Goal: Information Seeking & Learning: Find specific page/section

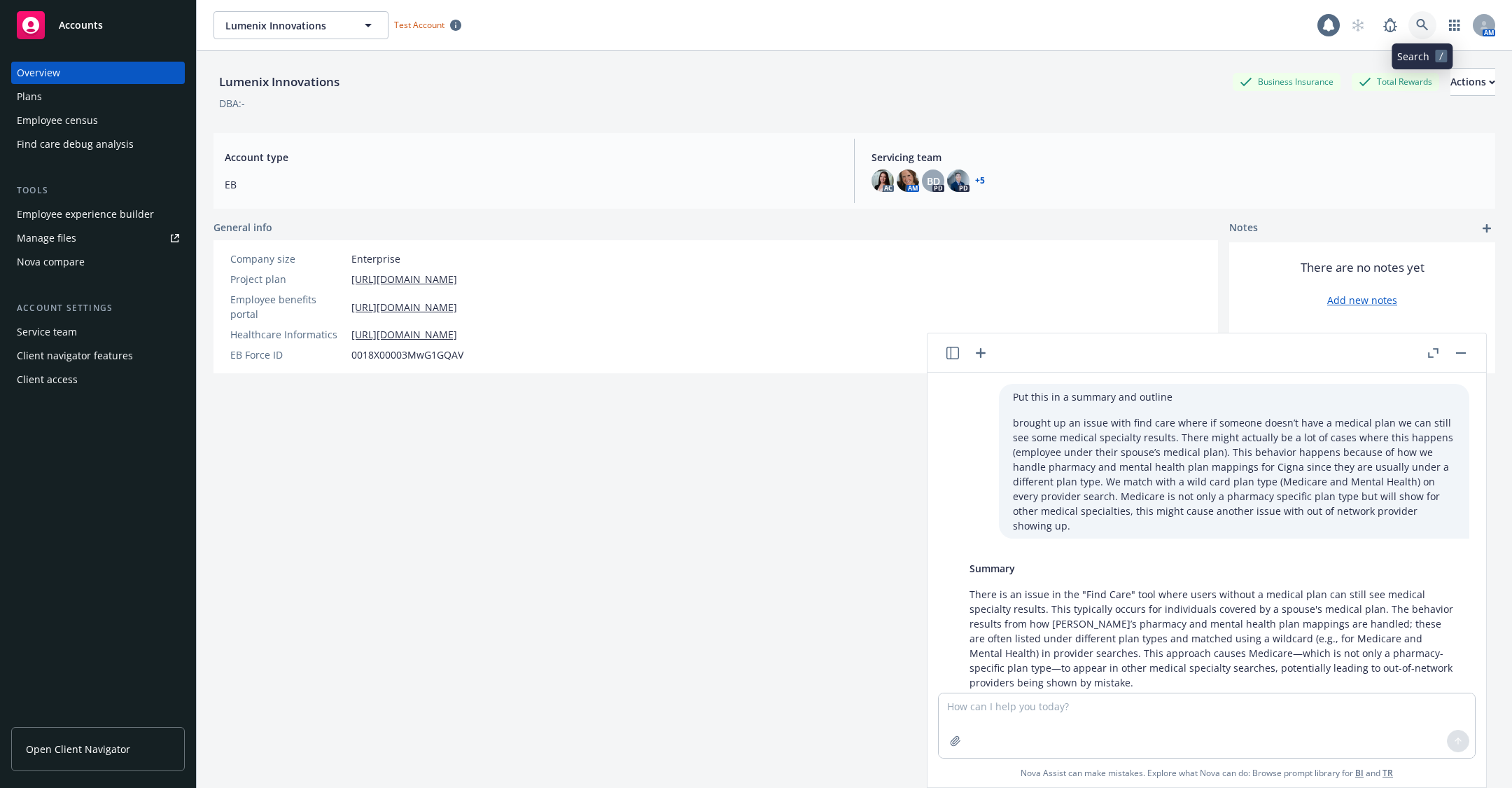
click at [1419, 34] on link at bounding box center [1422, 25] width 28 height 28
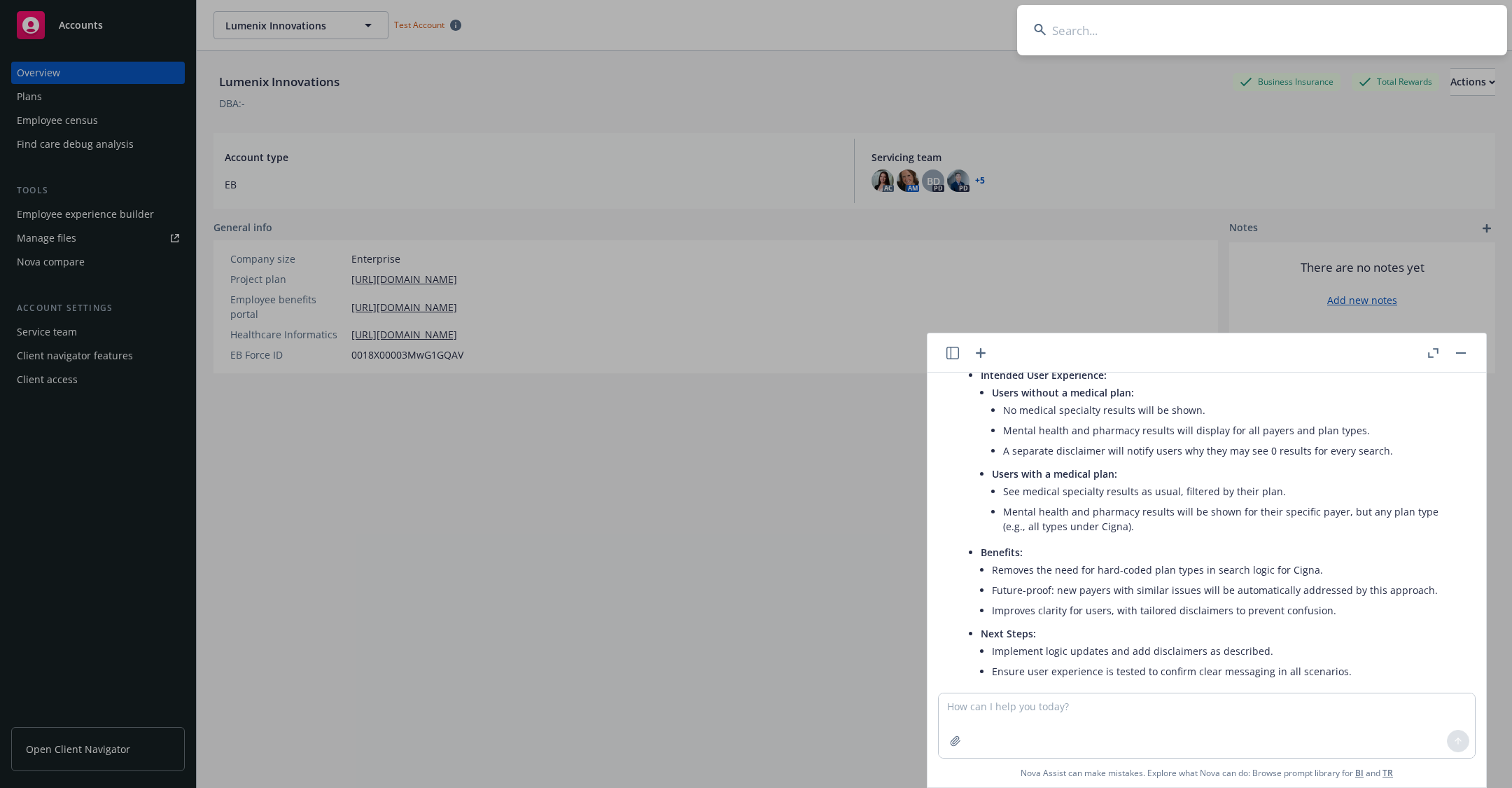
type input "v"
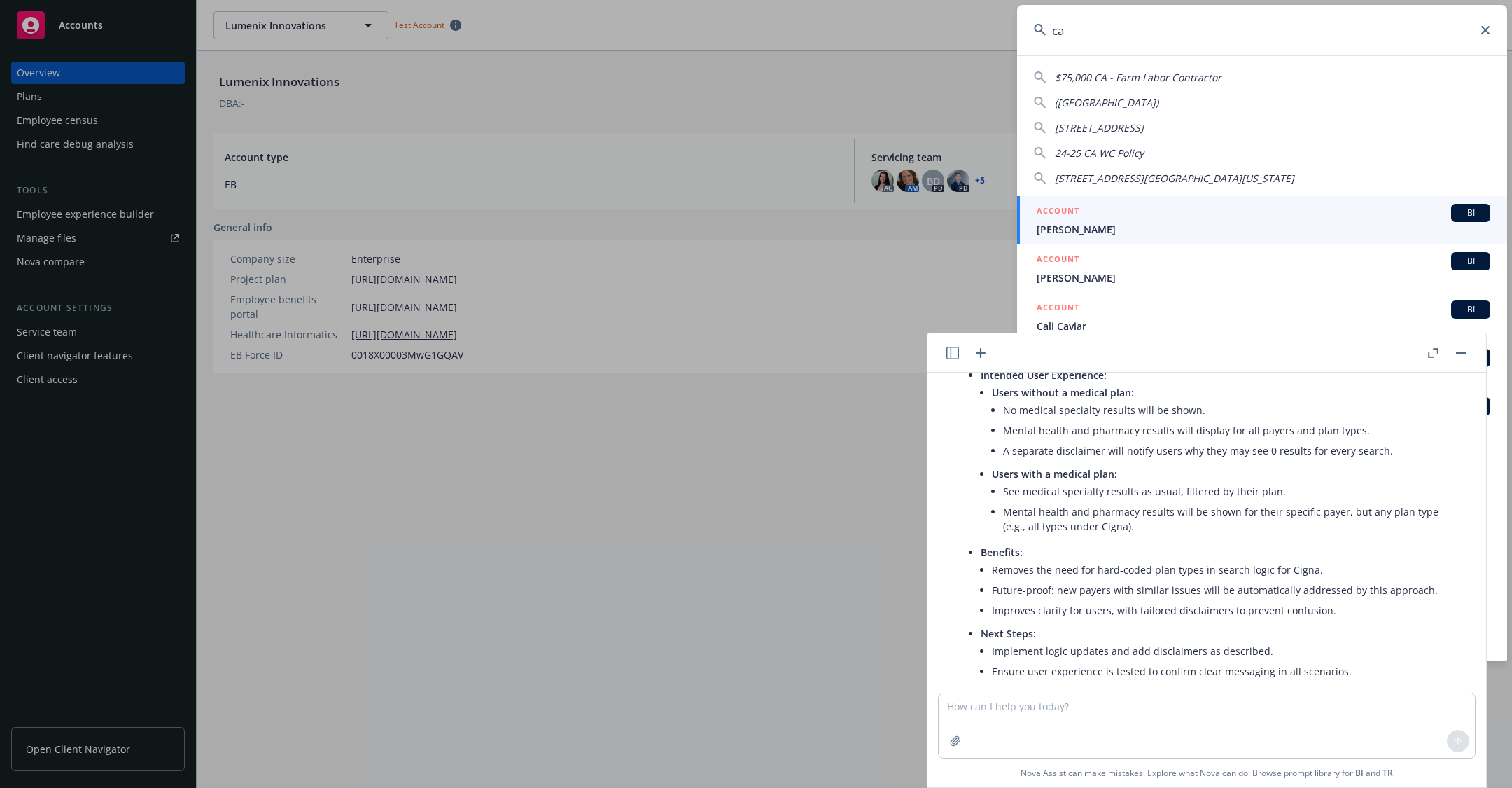
type input "ca"
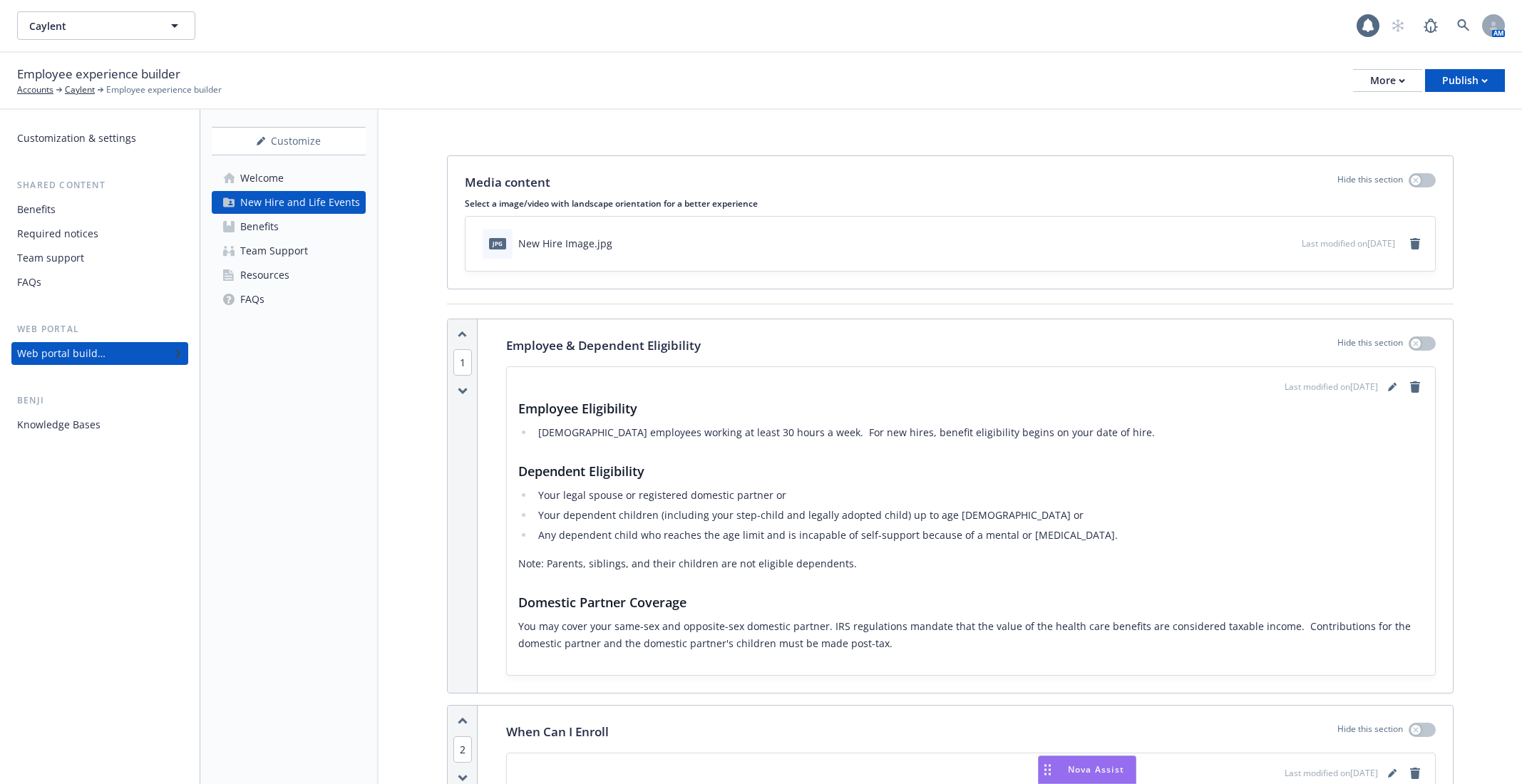
scroll to position [1778, 0]
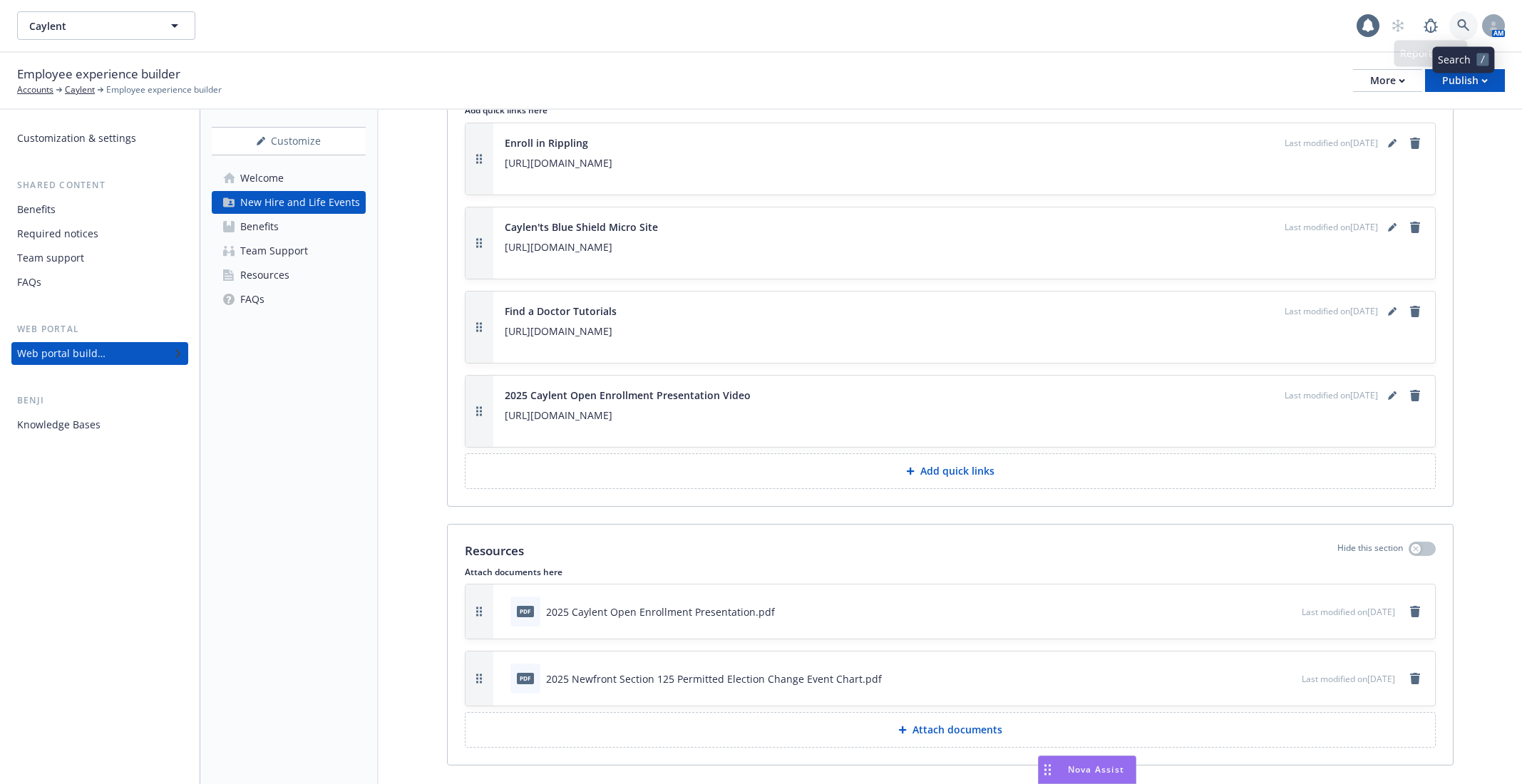
click at [1460, 21] on icon at bounding box center [1463, 25] width 12 height 12
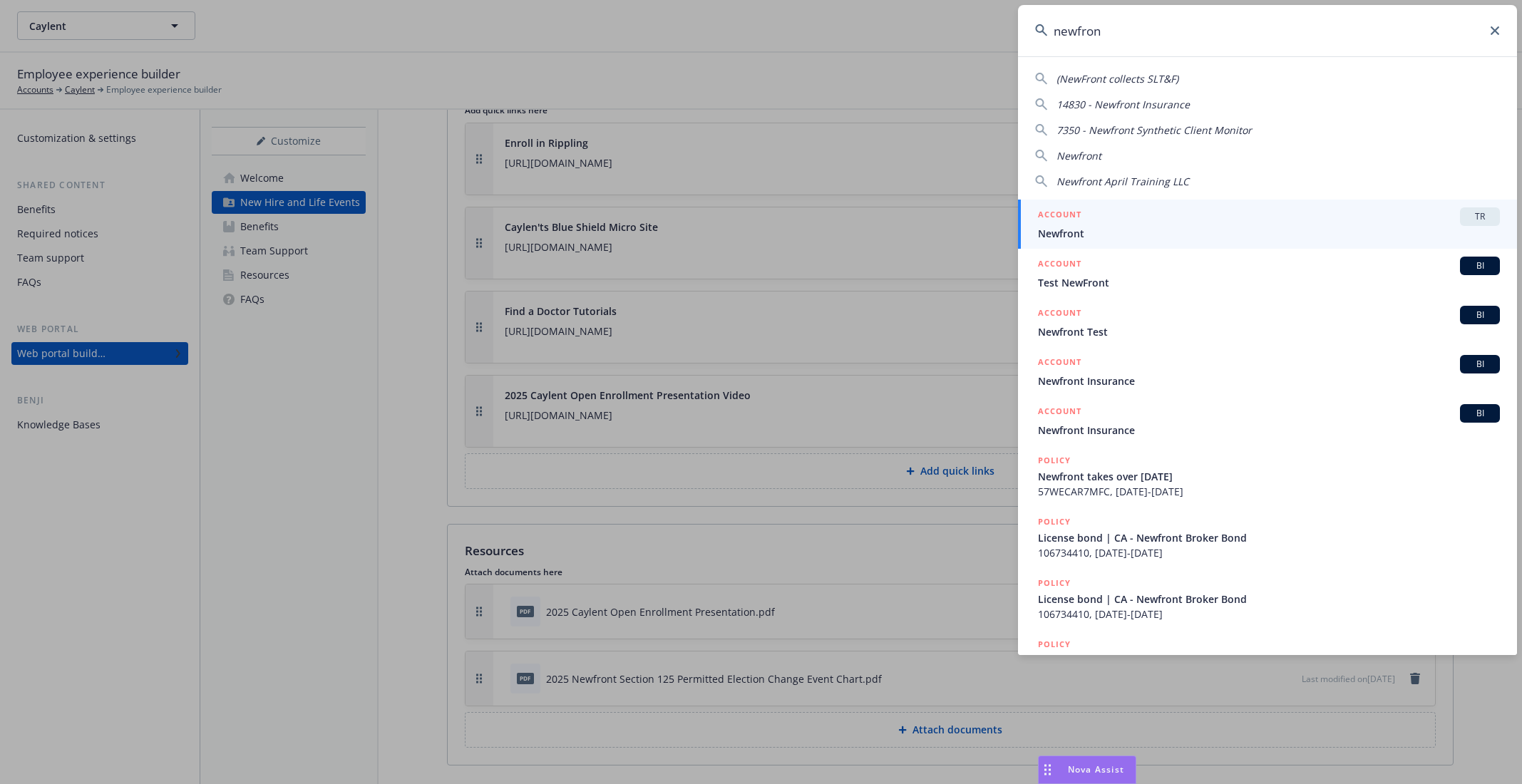
type input "newfron"
click at [1217, 227] on span "Newfront" at bounding box center [1268, 233] width 462 height 15
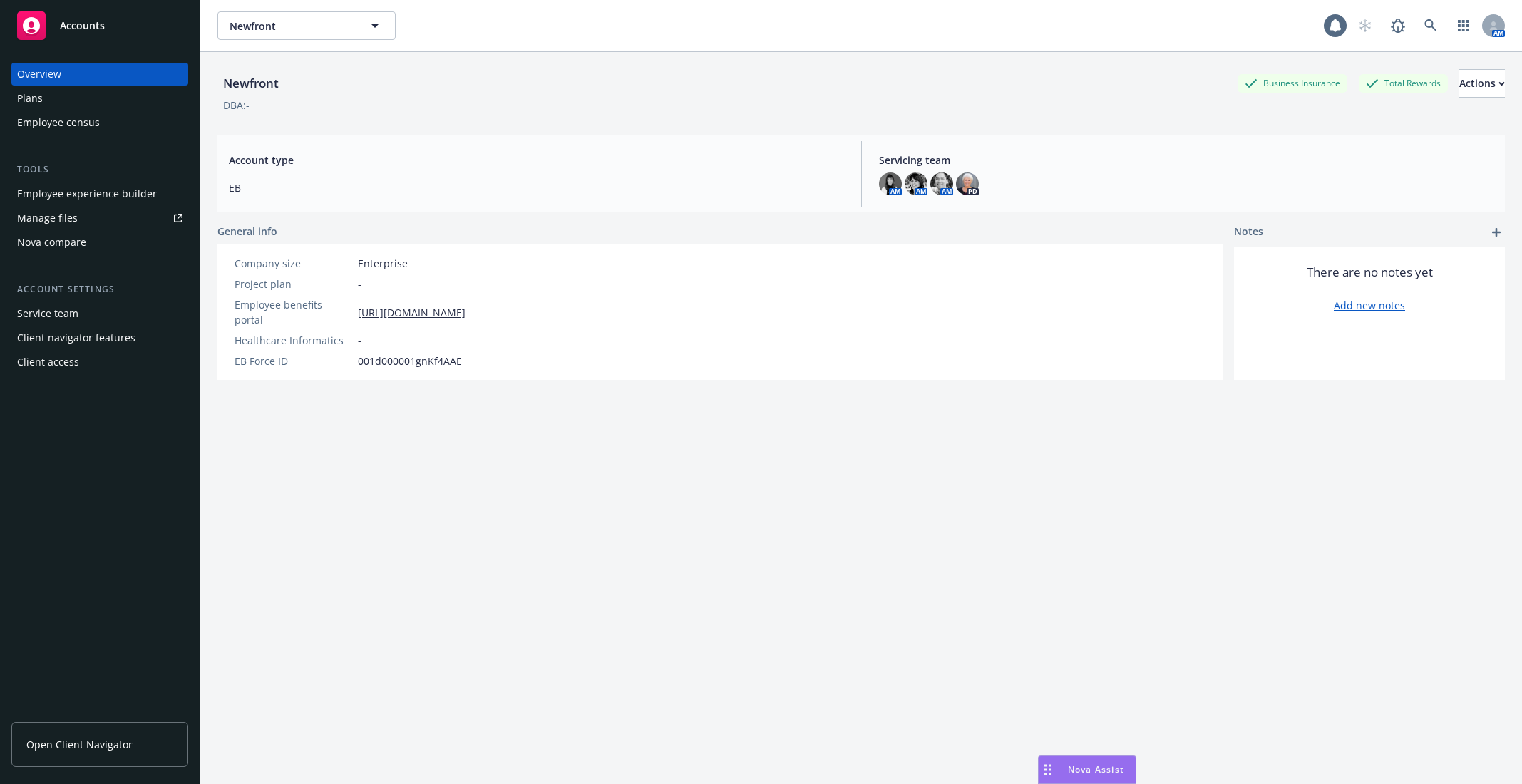
click at [37, 95] on div "Plans" at bounding box center [30, 98] width 26 height 23
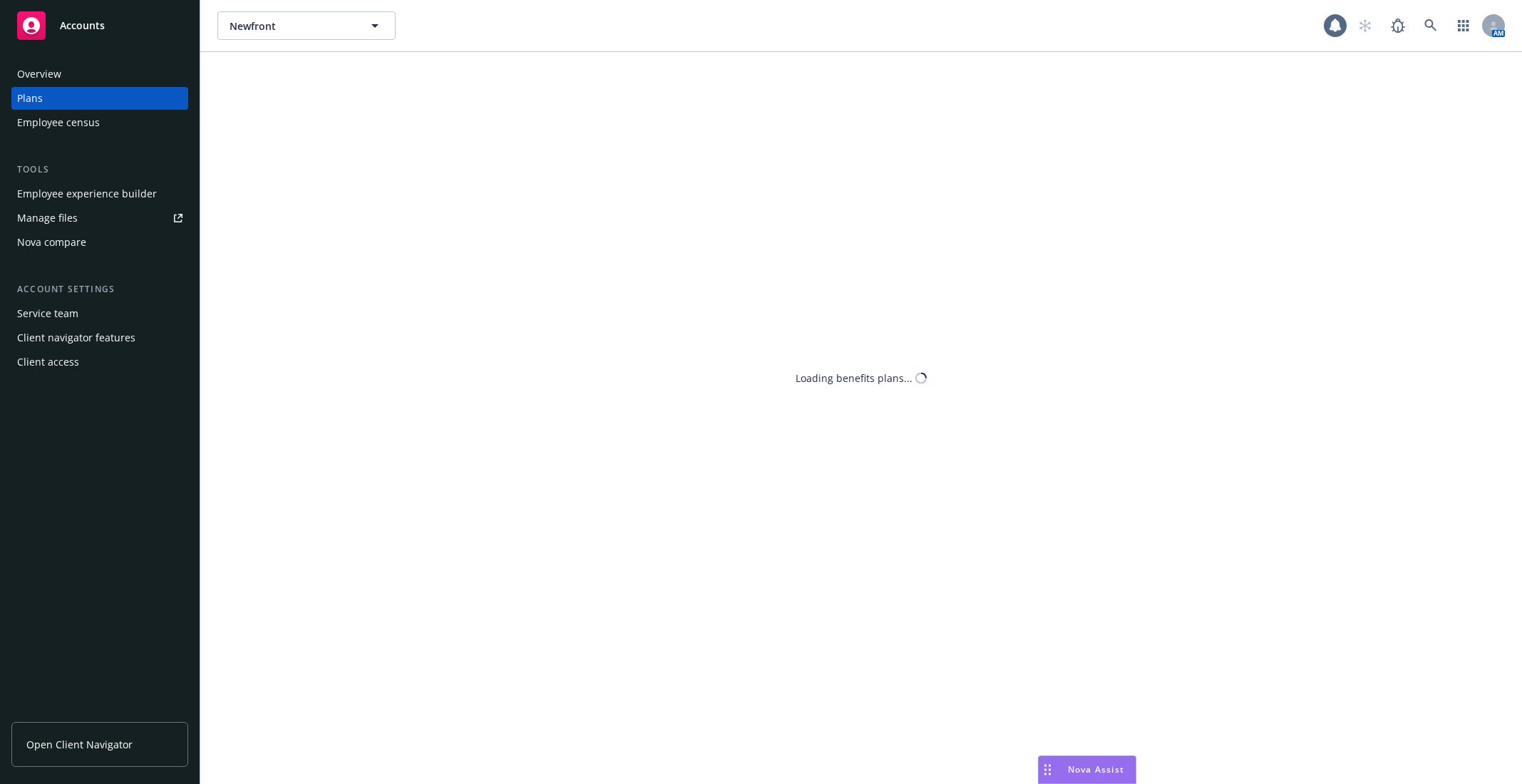
click at [74, 195] on div "Employee experience builder" at bounding box center [87, 194] width 140 height 23
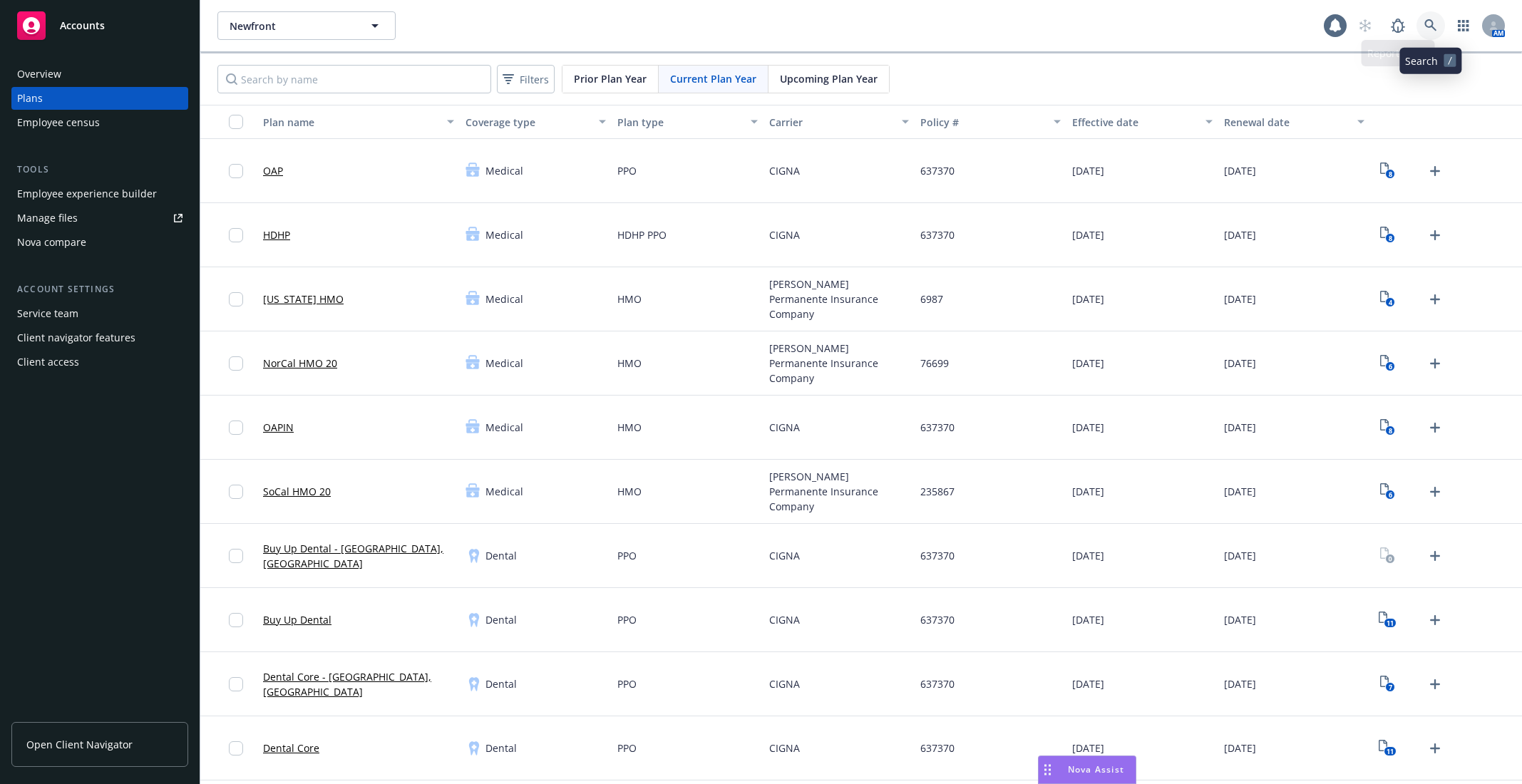
click at [1419, 22] on link at bounding box center [1431, 26] width 29 height 29
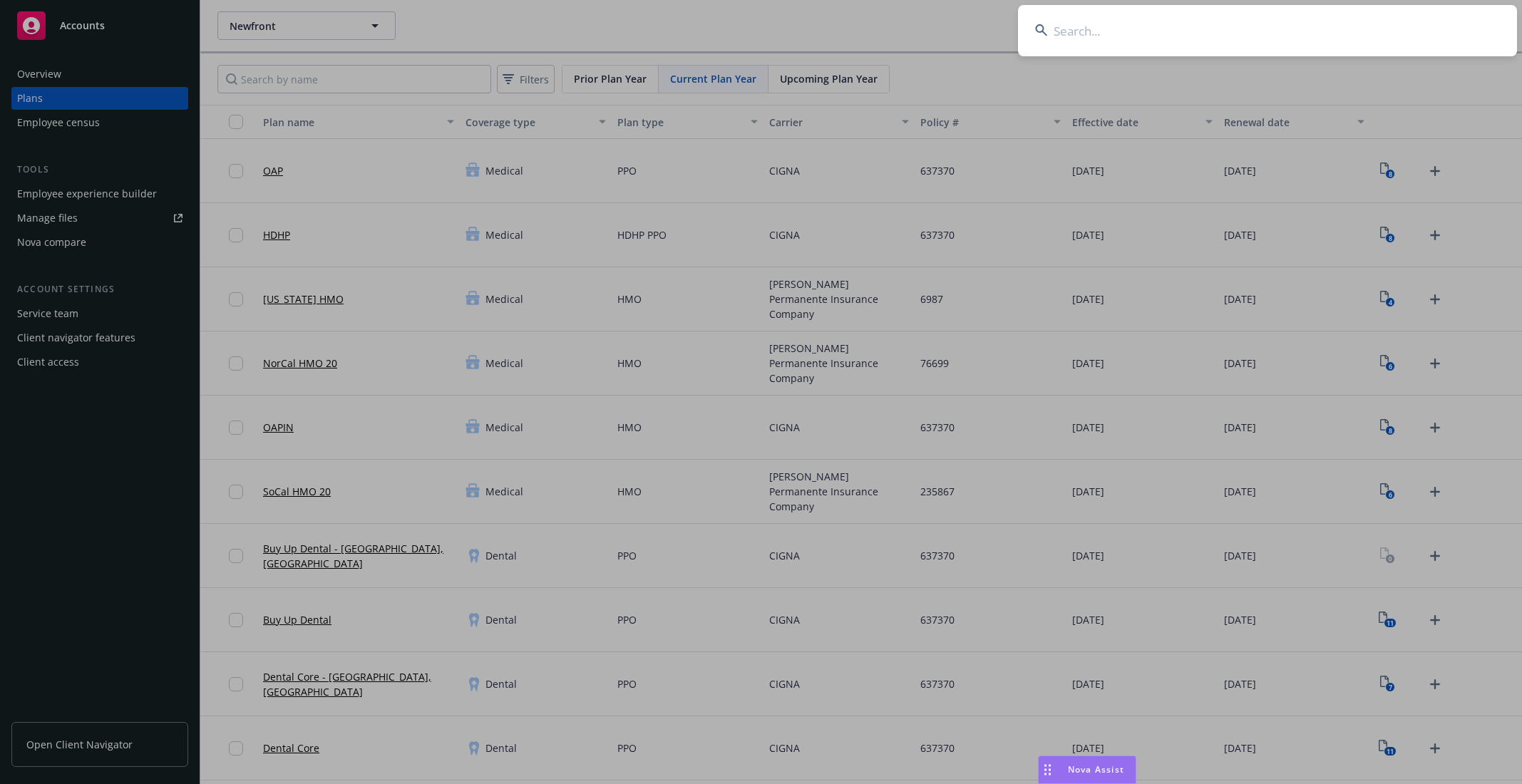
type input "c"
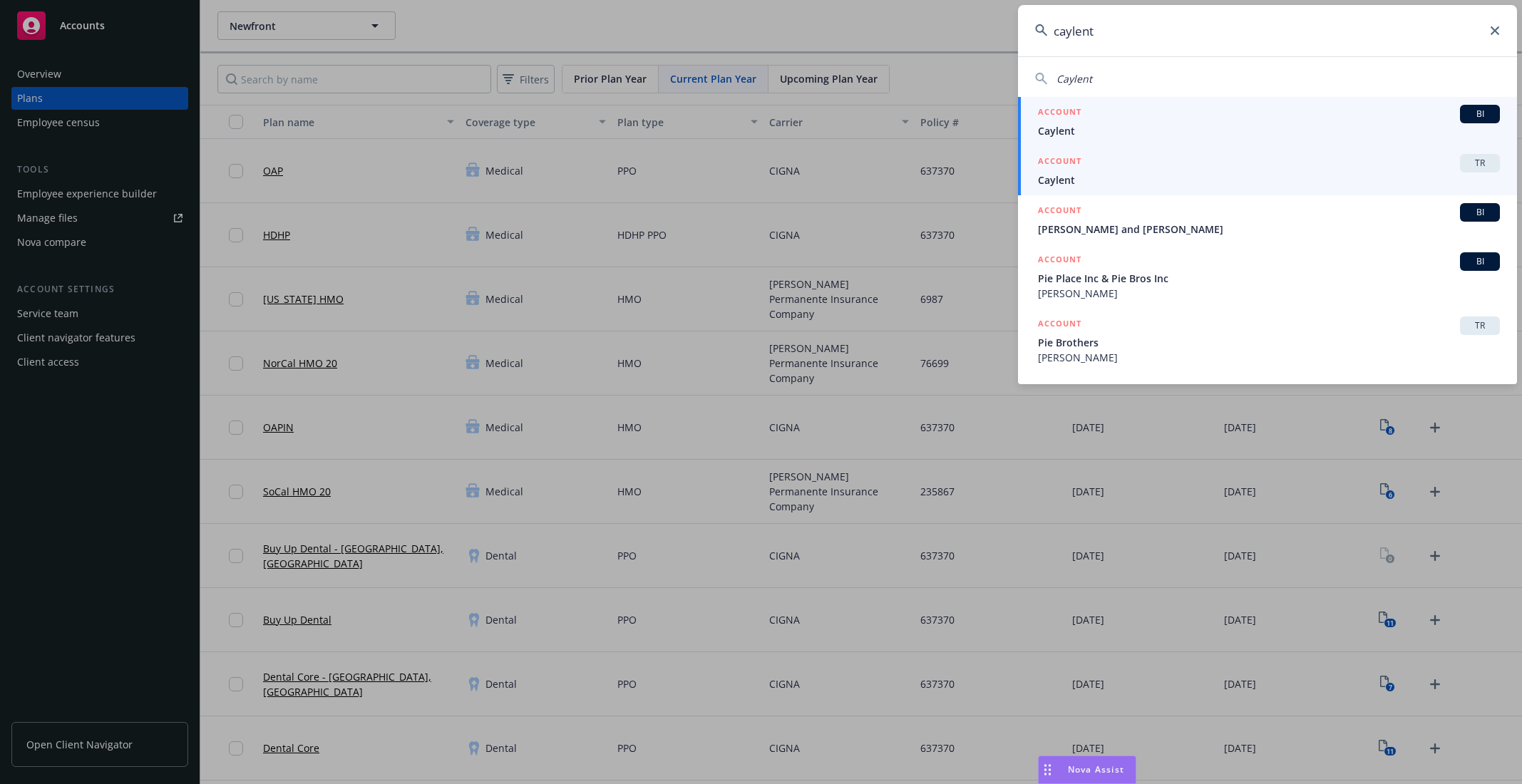
type input "caylent"
click at [1245, 177] on span "Caylent" at bounding box center [1268, 179] width 462 height 15
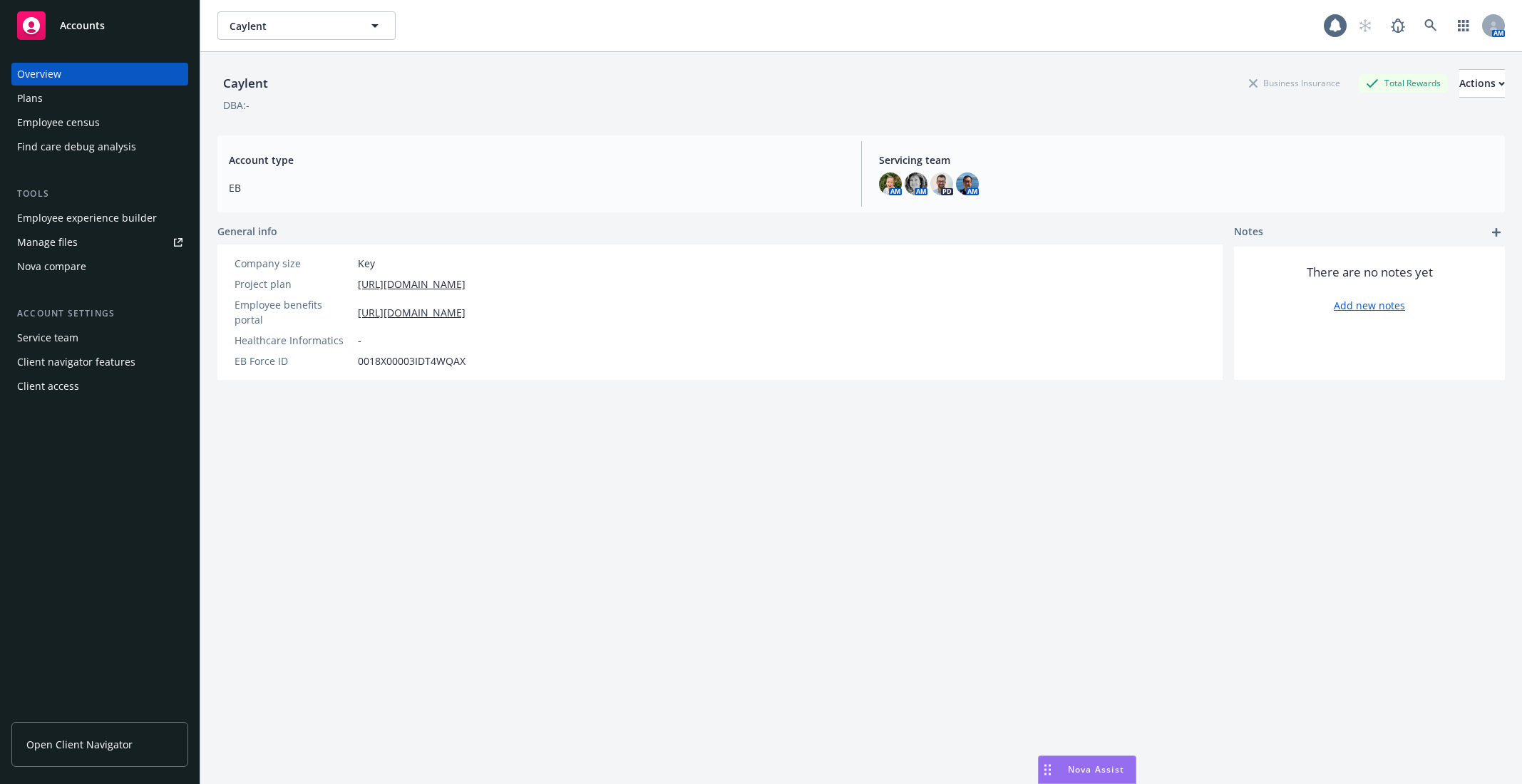
click at [422, 130] on div "Caylent Business Insurance Total Rewards Actions DBA: - Account type EB Servici…" at bounding box center [861, 435] width 1288 height 767
click at [134, 220] on div "Employee experience builder" at bounding box center [87, 218] width 140 height 23
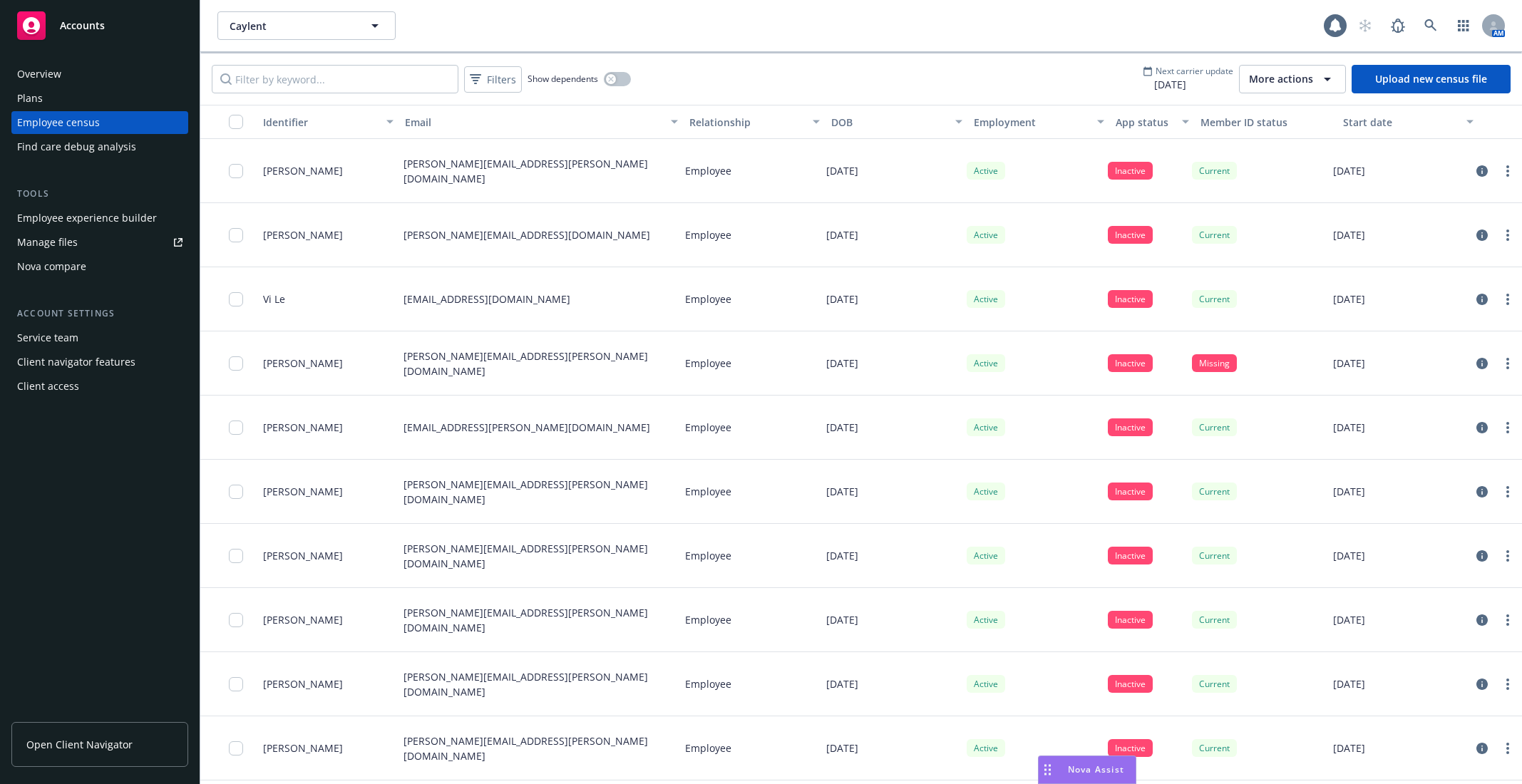
click at [98, 121] on div "Employee census" at bounding box center [100, 123] width 165 height 23
click at [73, 99] on div "Plans" at bounding box center [100, 98] width 165 height 23
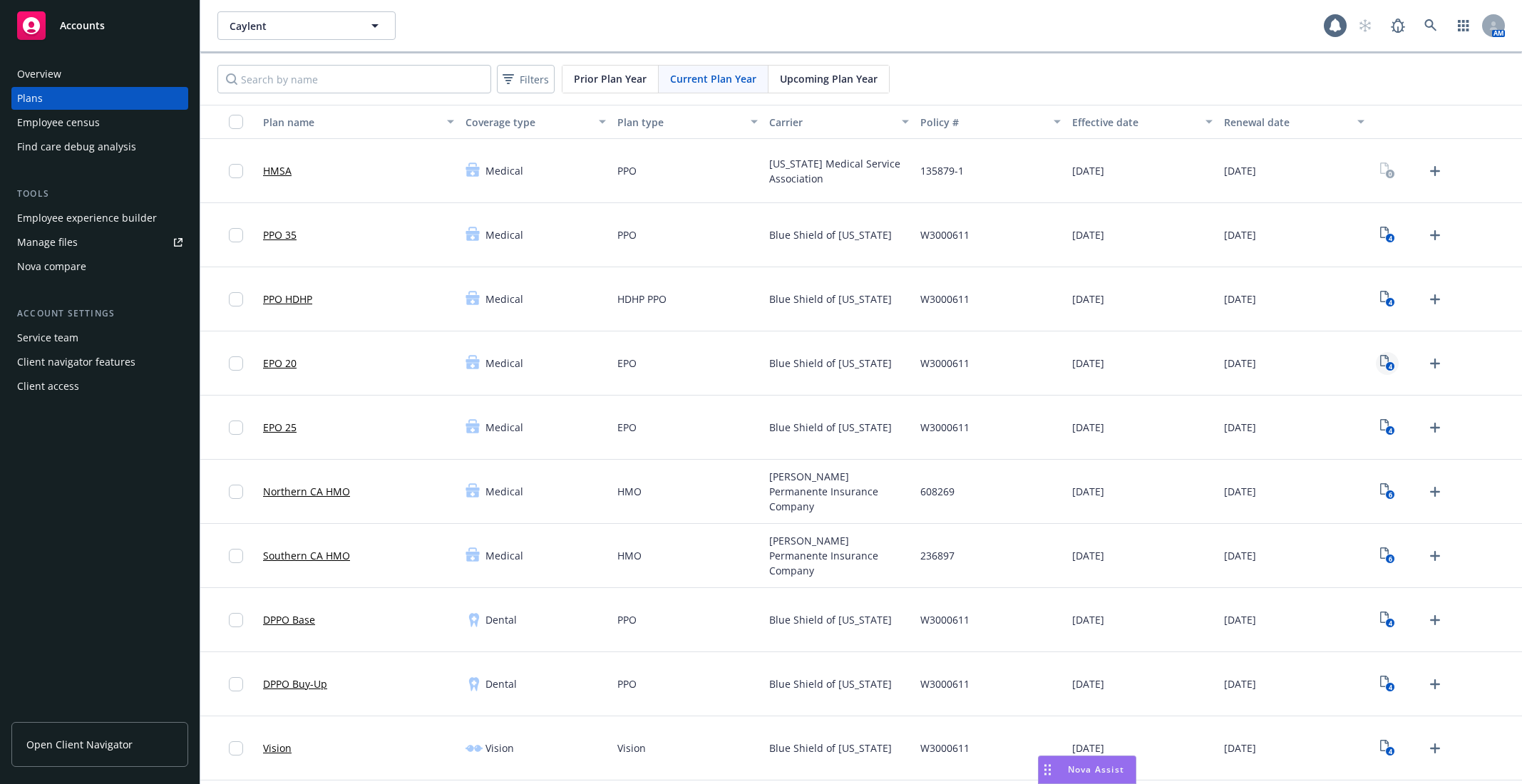
click at [1386, 361] on icon "4" at bounding box center [1388, 363] width 15 height 17
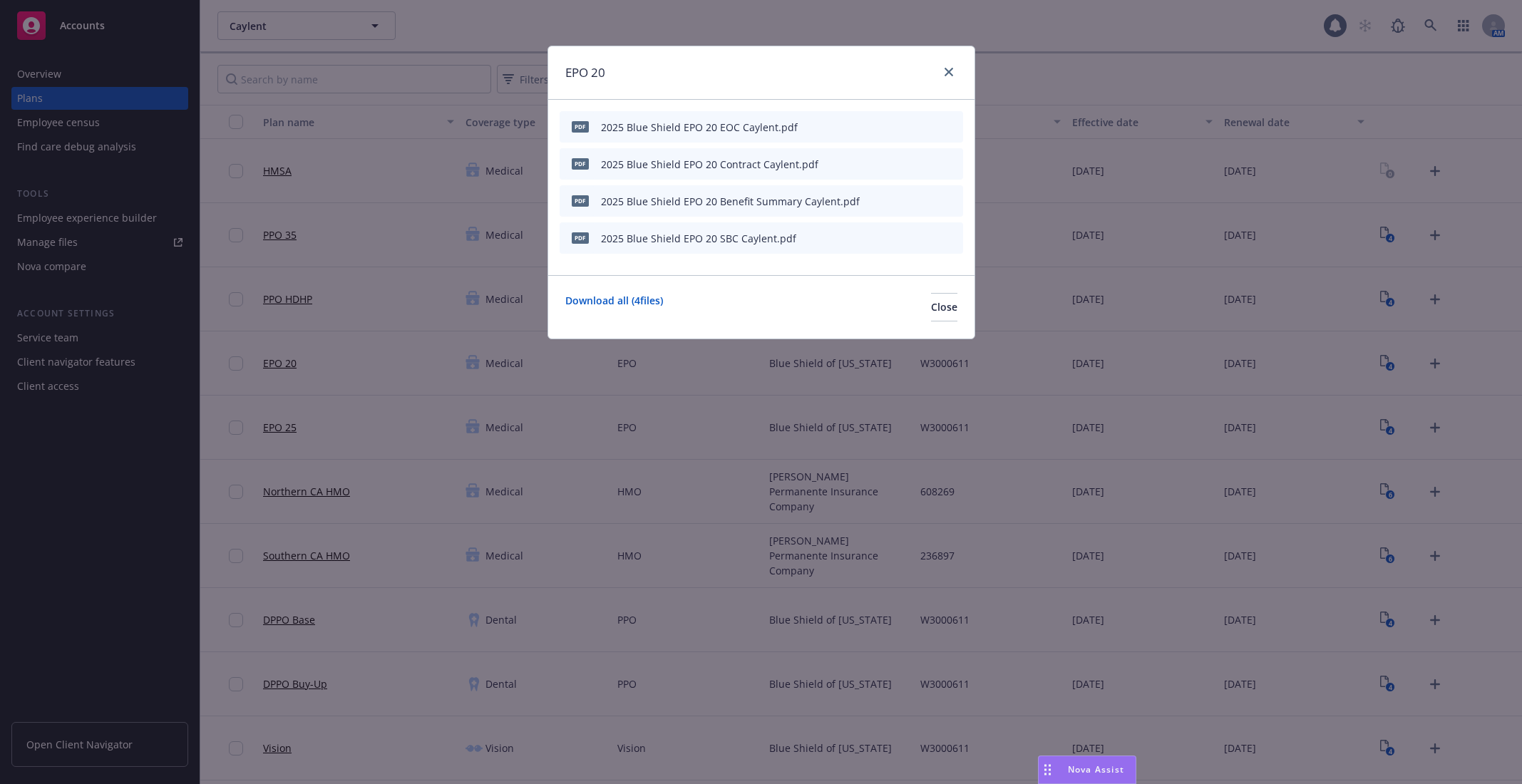
click at [930, 198] on icon "preview file" at bounding box center [927, 200] width 13 height 10
click at [251, 214] on div "EPO 20 pdf 2025 Blue Shield EPO 20 EOC Caylent.pdf pdf 2025 Blue Shield EPO 20 …" at bounding box center [761, 392] width 1522 height 784
click at [942, 68] on link "close" at bounding box center [949, 72] width 17 height 17
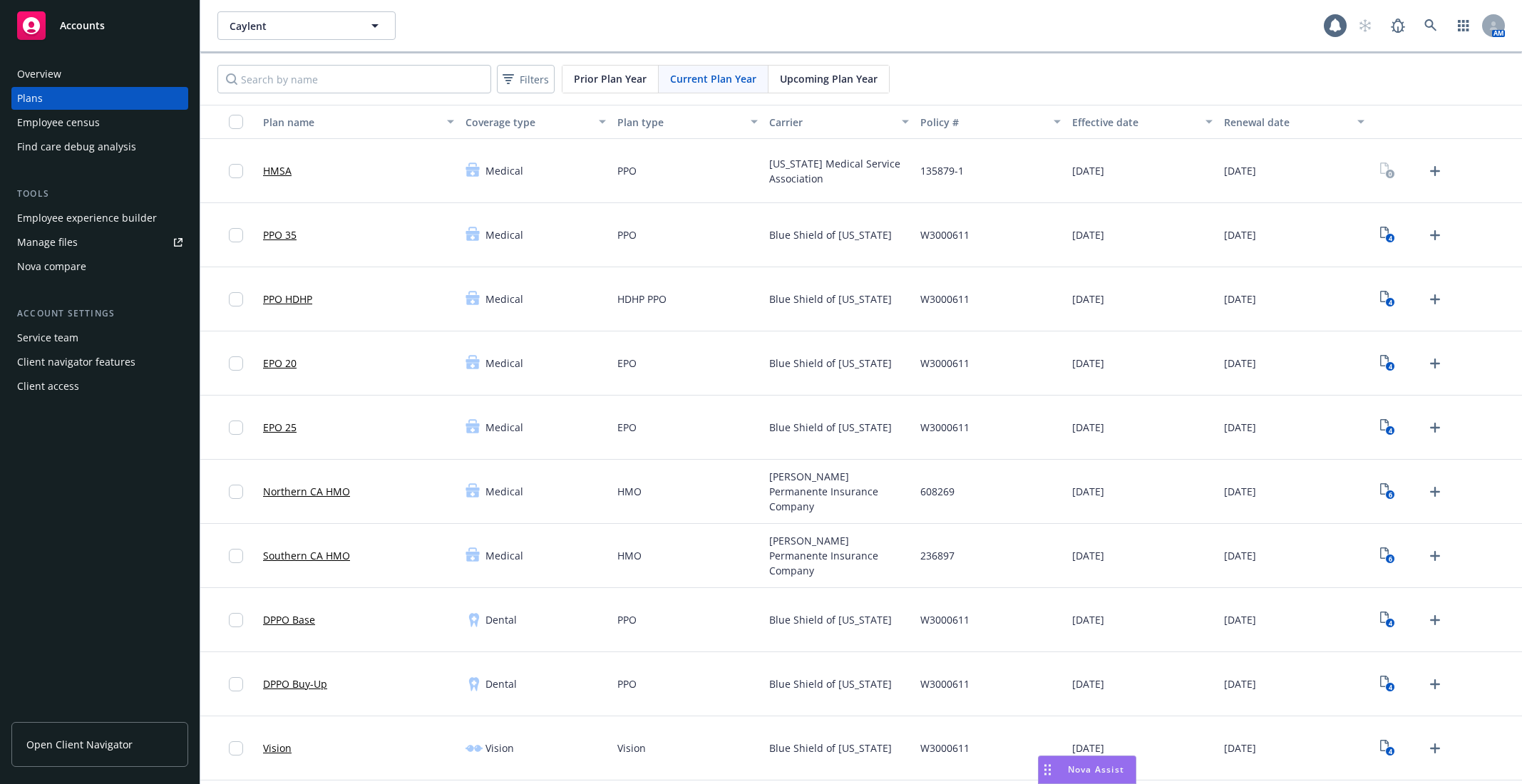
click at [111, 219] on div "Employee experience builder" at bounding box center [87, 218] width 140 height 23
click at [1426, 14] on link at bounding box center [1431, 26] width 29 height 29
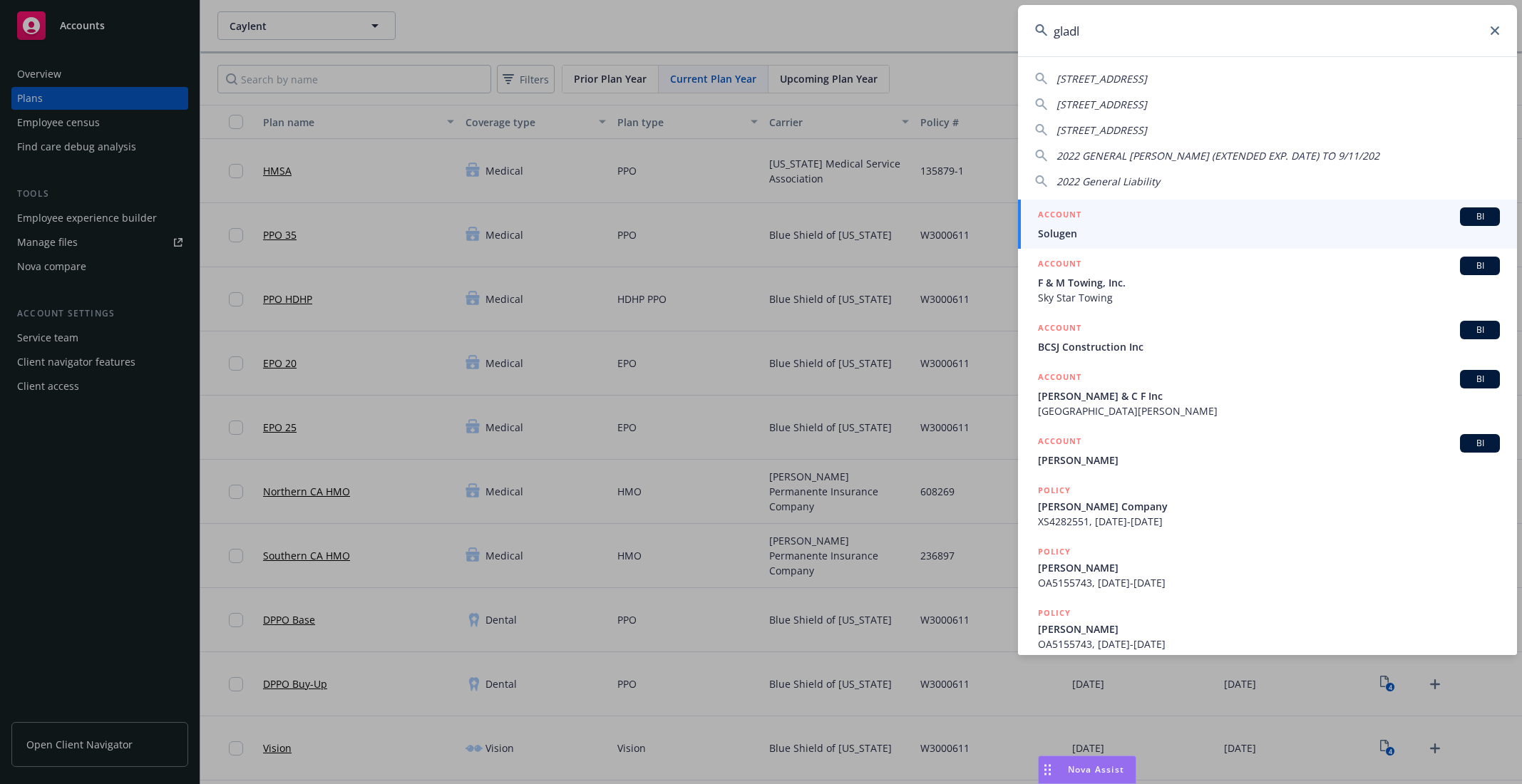
type input "gladly"
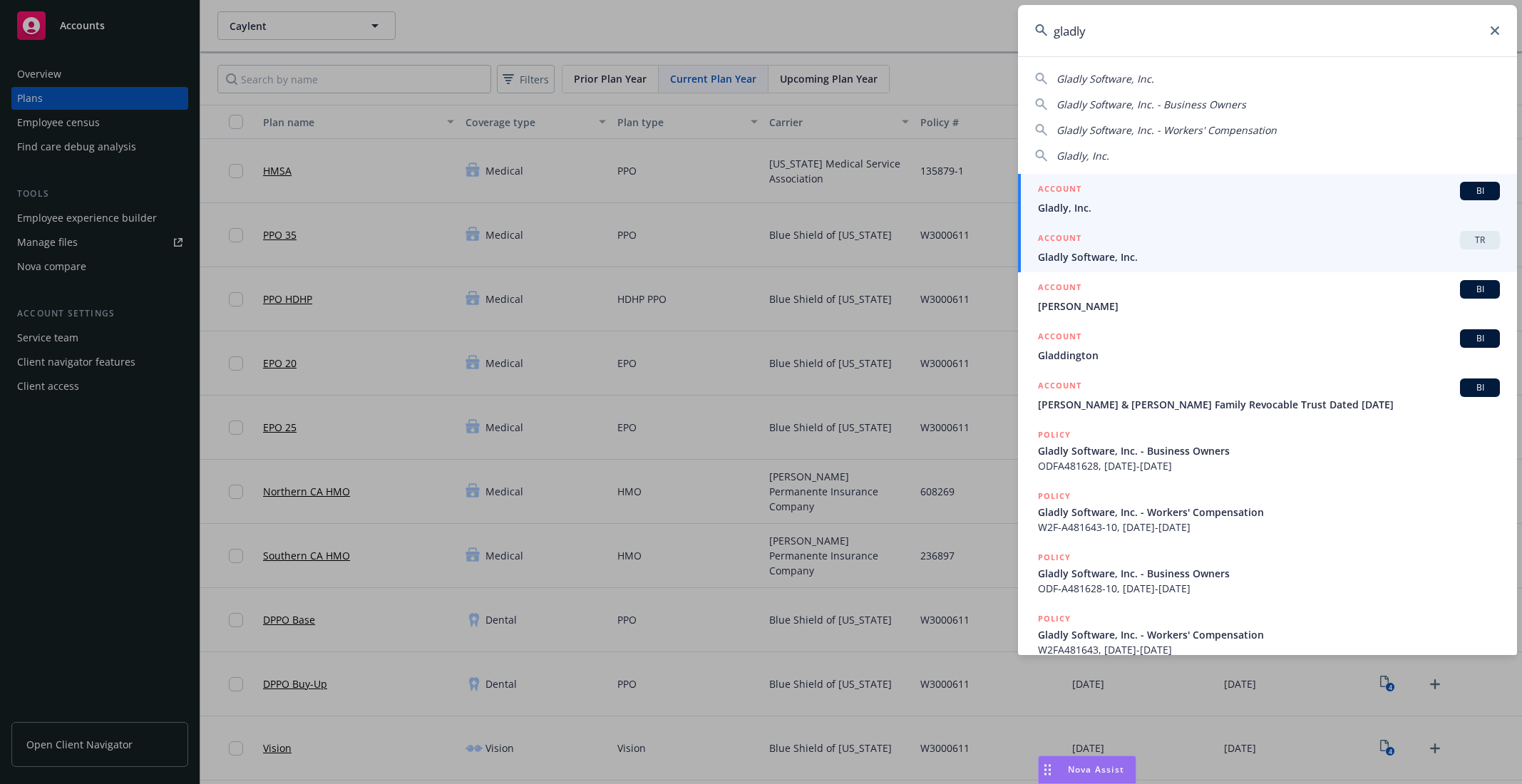
click at [1189, 253] on span "Gladly Software, Inc." at bounding box center [1268, 256] width 462 height 15
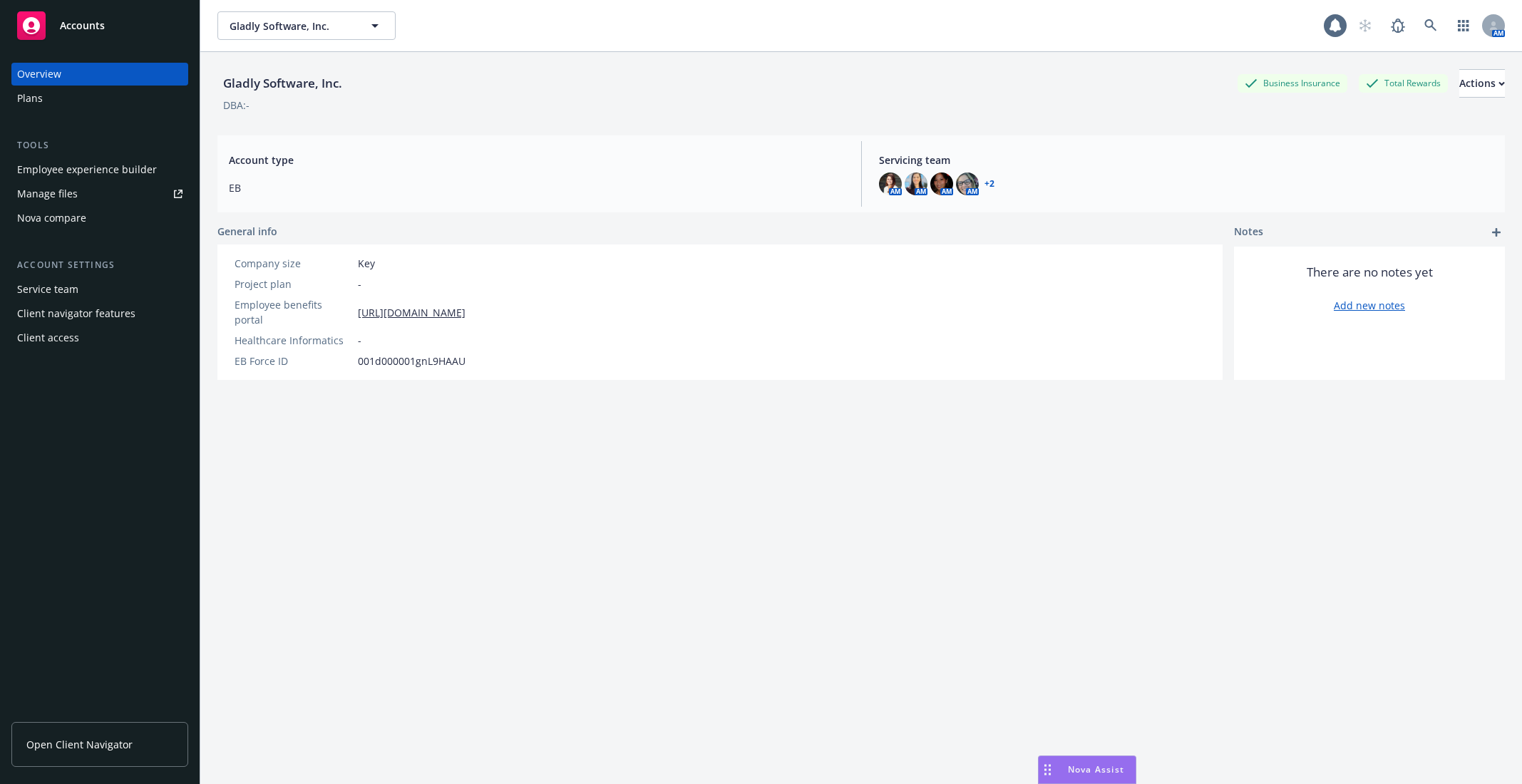
click at [126, 167] on div "Employee experience builder" at bounding box center [87, 169] width 140 height 23
click at [1423, 27] on link at bounding box center [1431, 26] width 29 height 29
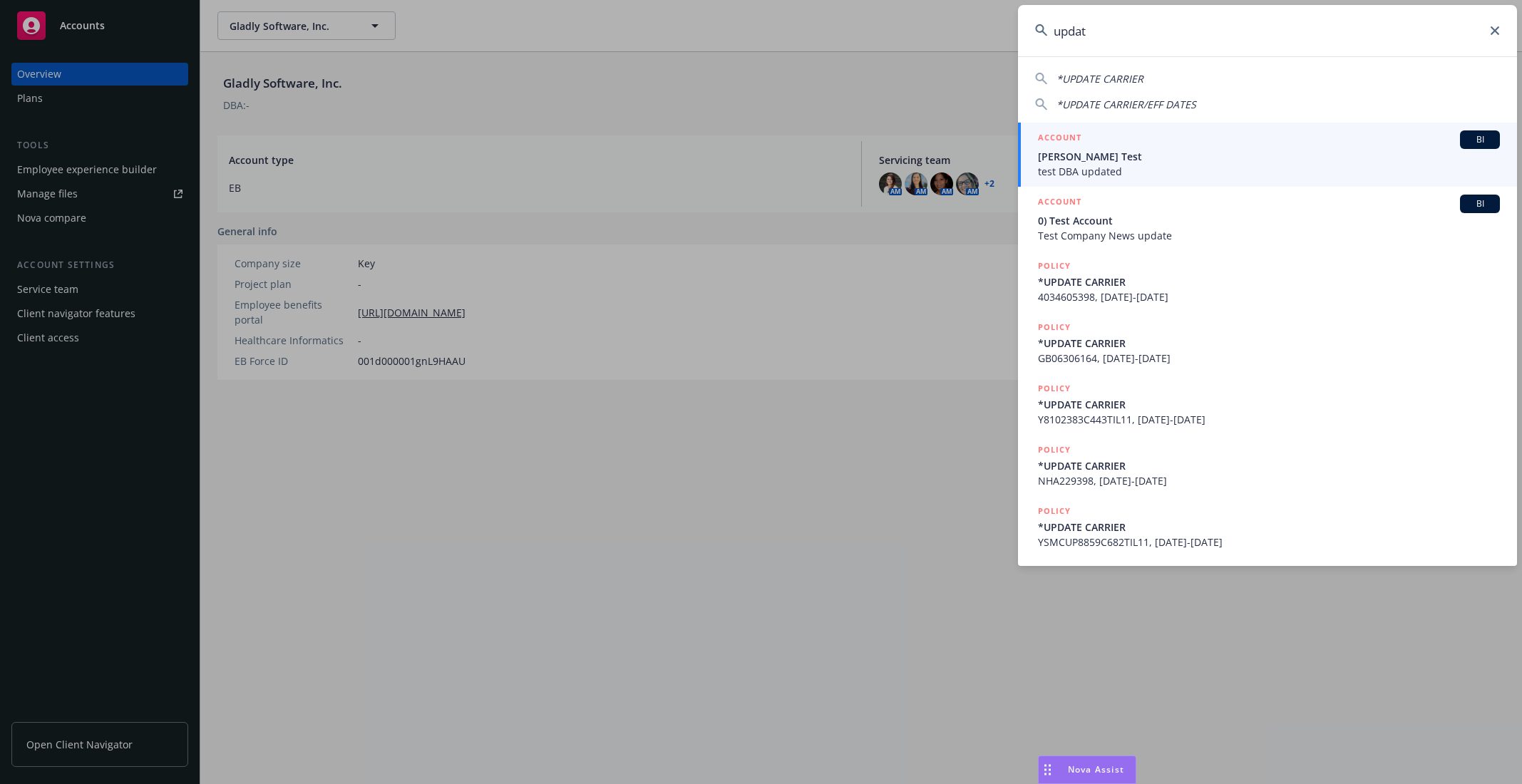
type input "update"
